Goal: Navigation & Orientation: Find specific page/section

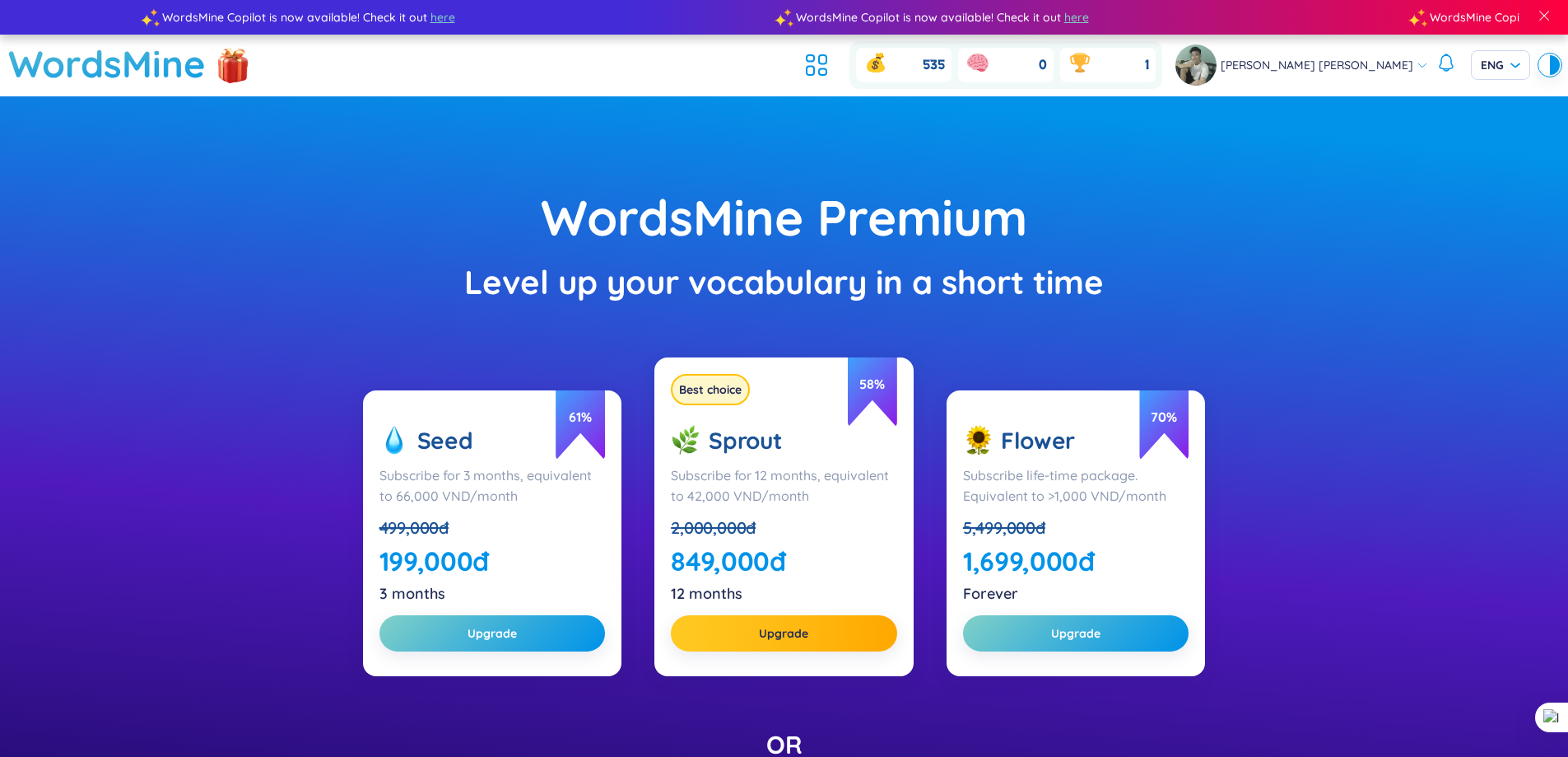
click at [1546, 19] on span at bounding box center [1545, 15] width 14 height 14
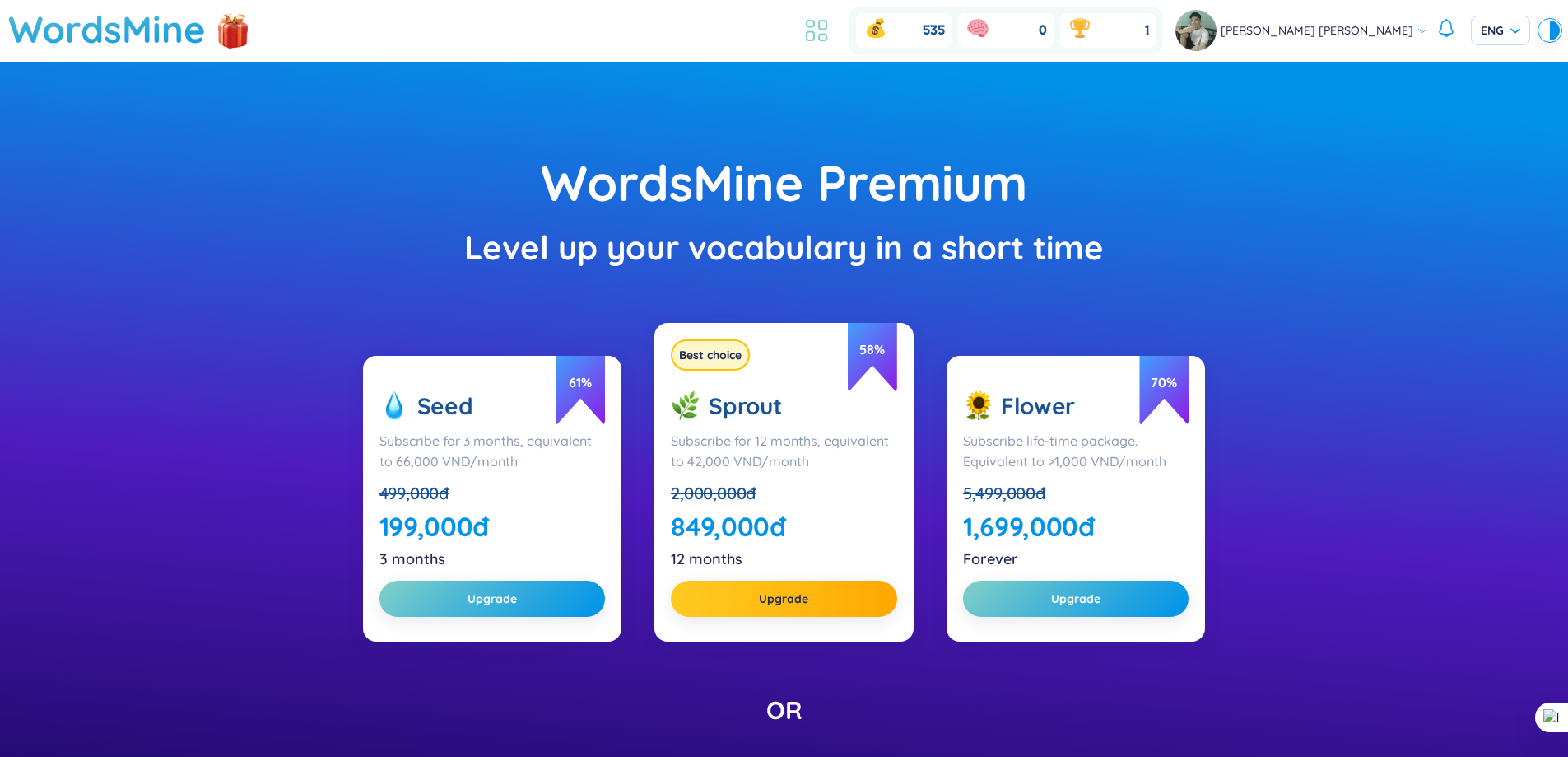
click at [815, 25] on icon at bounding box center [810, 23] width 7 height 6
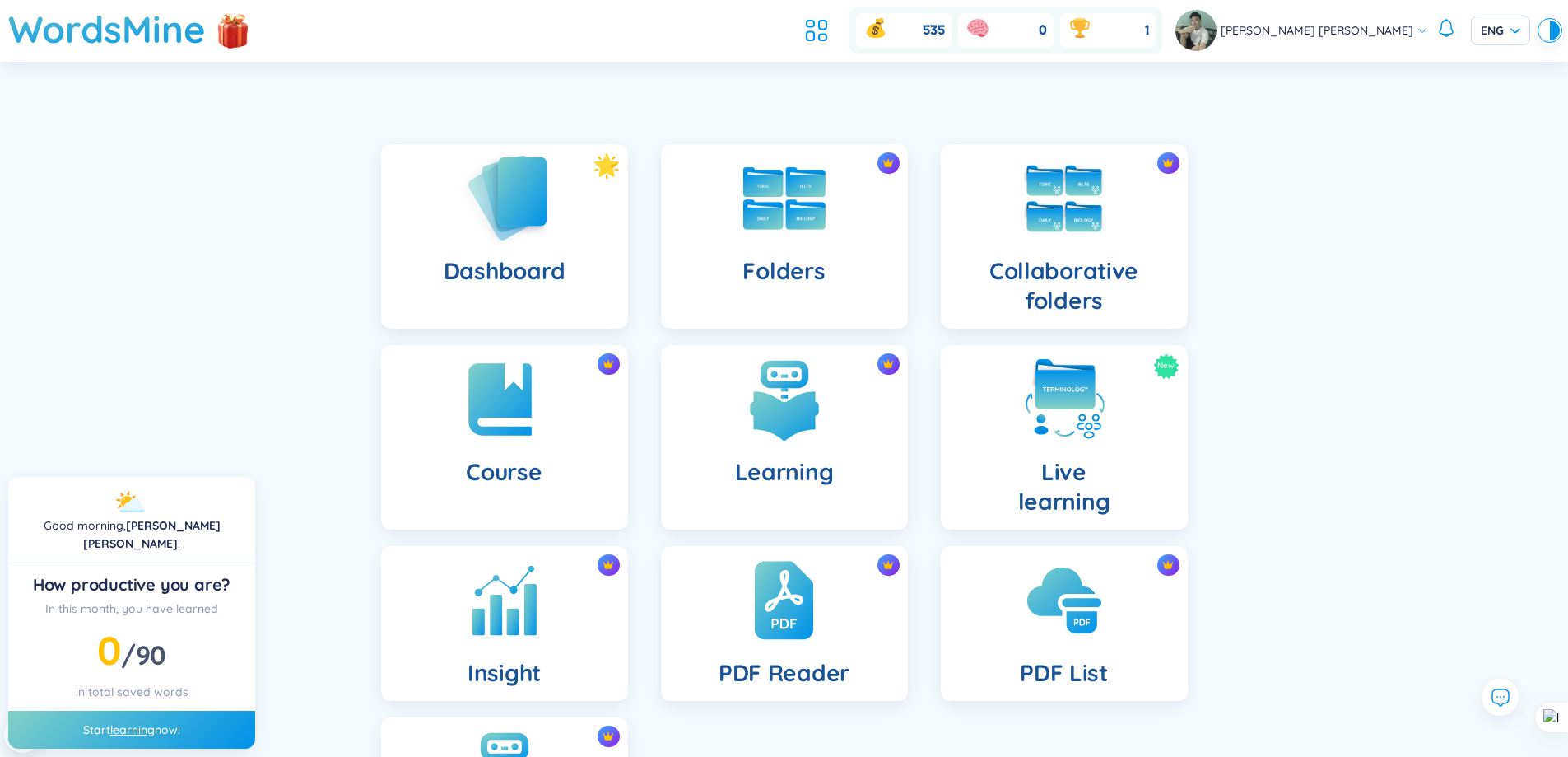
click at [517, 209] on img at bounding box center [504, 198] width 91 height 94
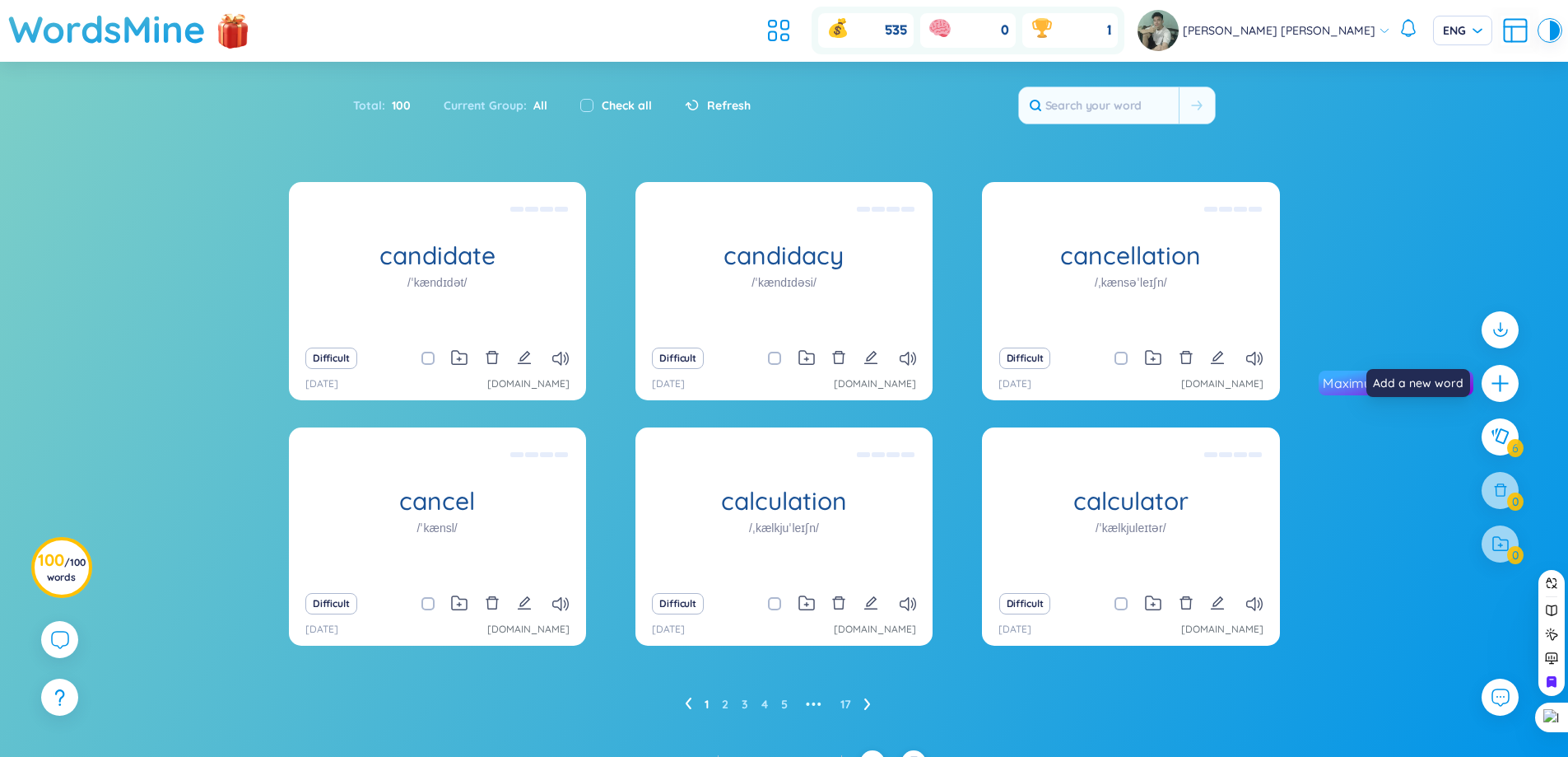
click at [1478, 376] on div "Add a new word" at bounding box center [1424, 382] width 115 height 28
click at [1492, 385] on icon "plus" at bounding box center [1500, 383] width 21 height 21
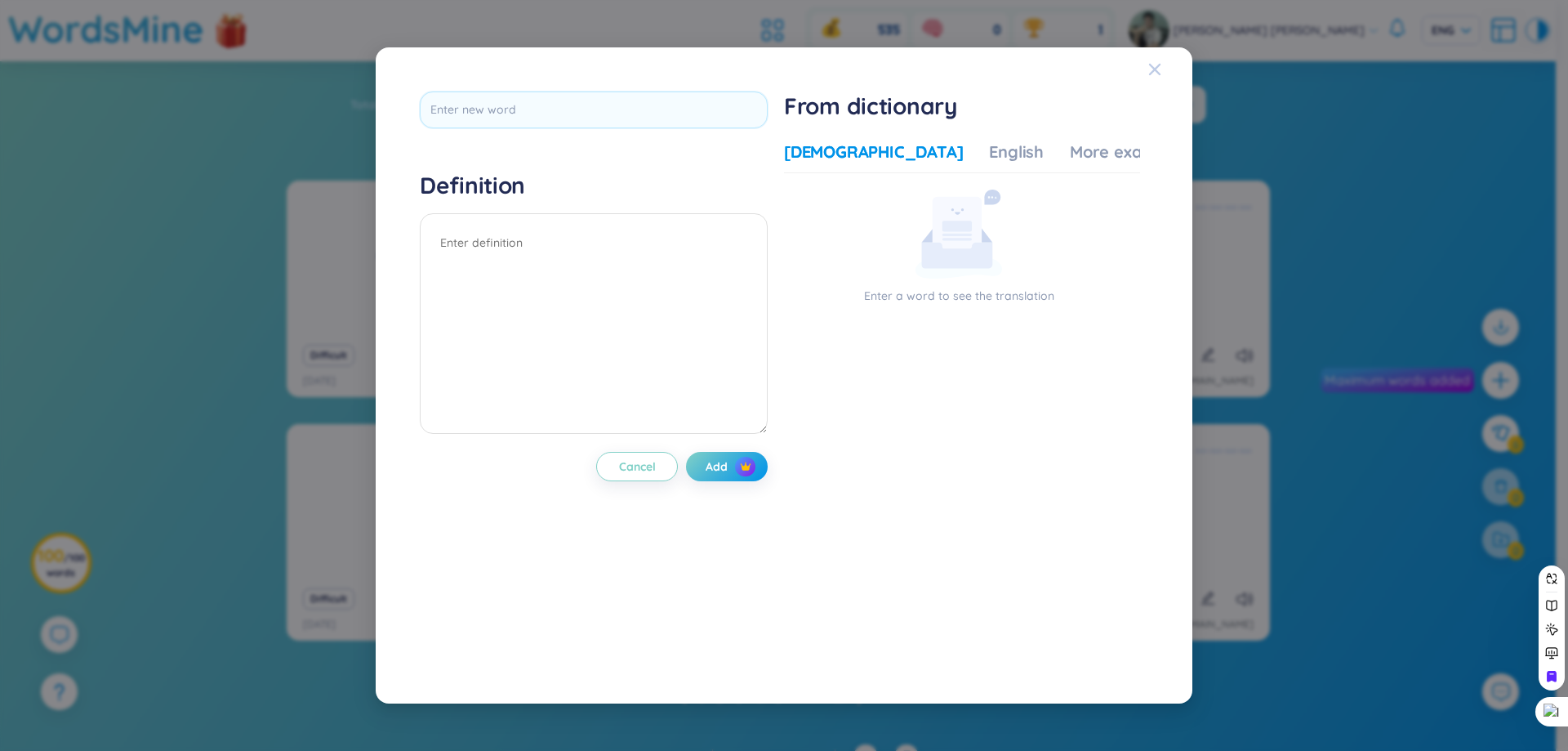
click at [1152, 63] on icon "Close" at bounding box center [1154, 70] width 13 height 13
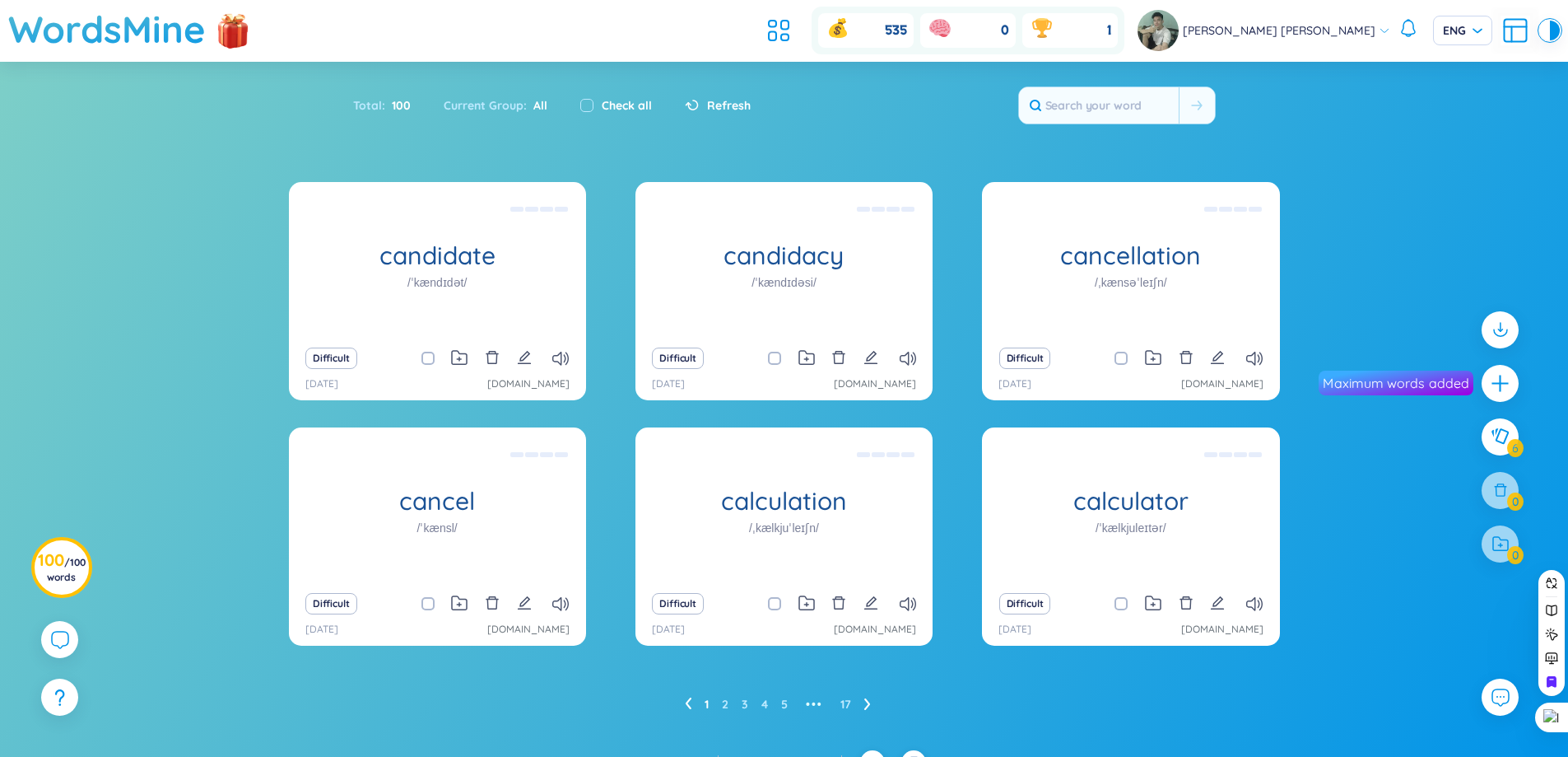
click at [863, 709] on ul "1 2 3 4 5 ••• 17" at bounding box center [785, 703] width 200 height 26
click at [864, 706] on icon at bounding box center [867, 704] width 6 height 13
click at [794, 40] on icon at bounding box center [779, 30] width 30 height 30
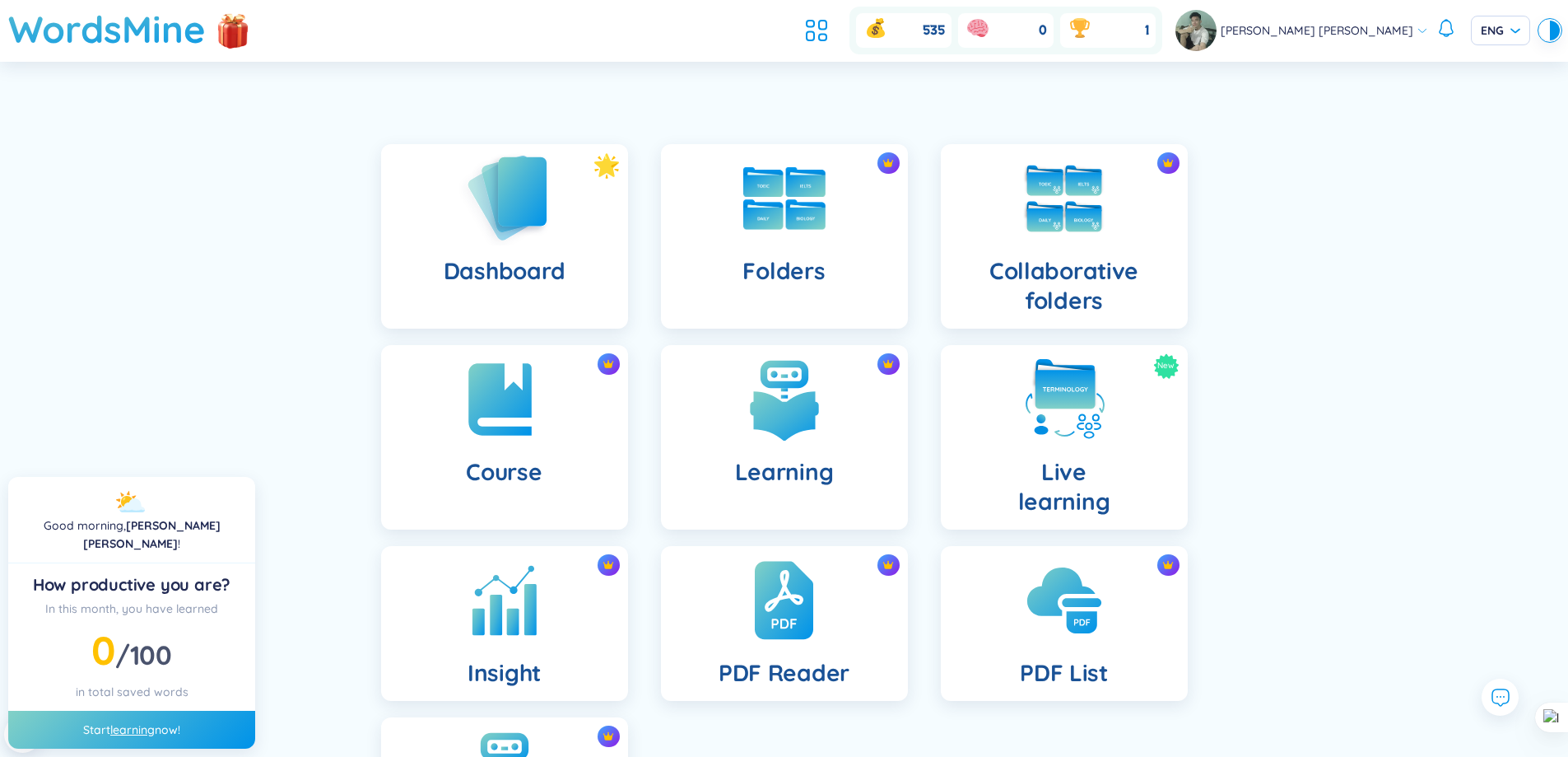
click at [549, 221] on img at bounding box center [504, 198] width 91 height 94
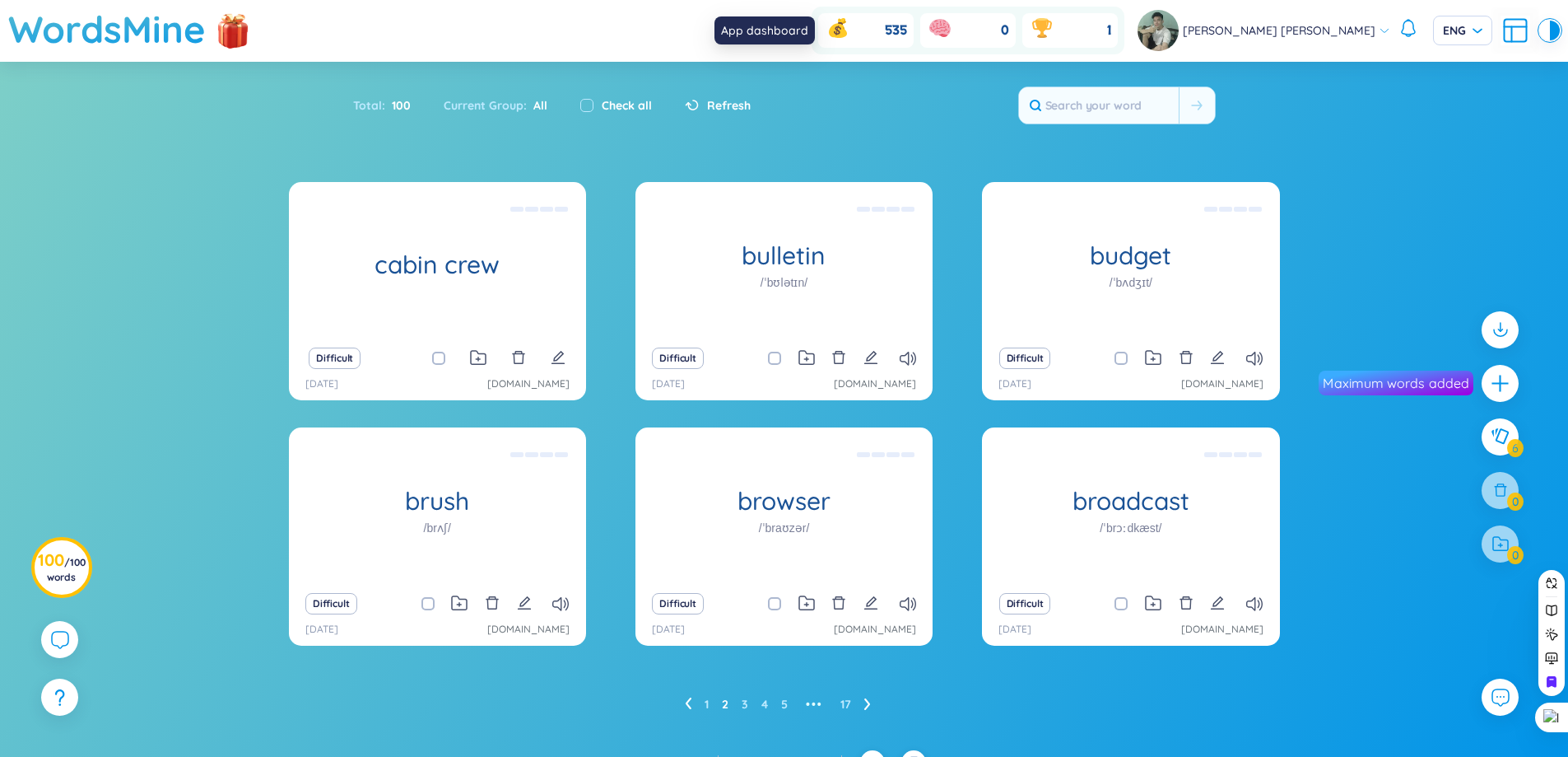
click at [794, 27] on icon at bounding box center [779, 30] width 30 height 30
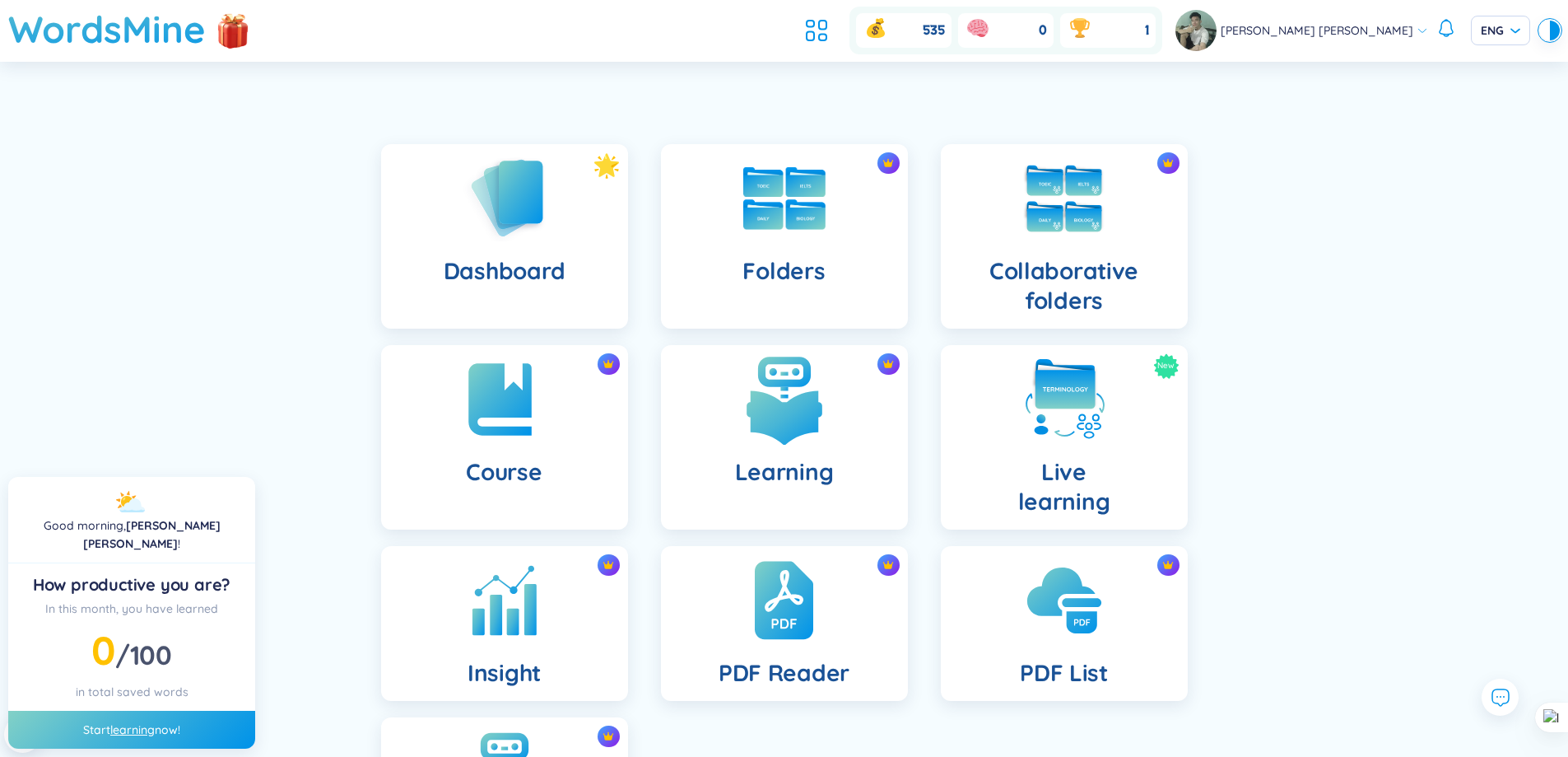
click at [797, 405] on img at bounding box center [784, 399] width 91 height 91
